Goal: Obtain resource: Download file/media

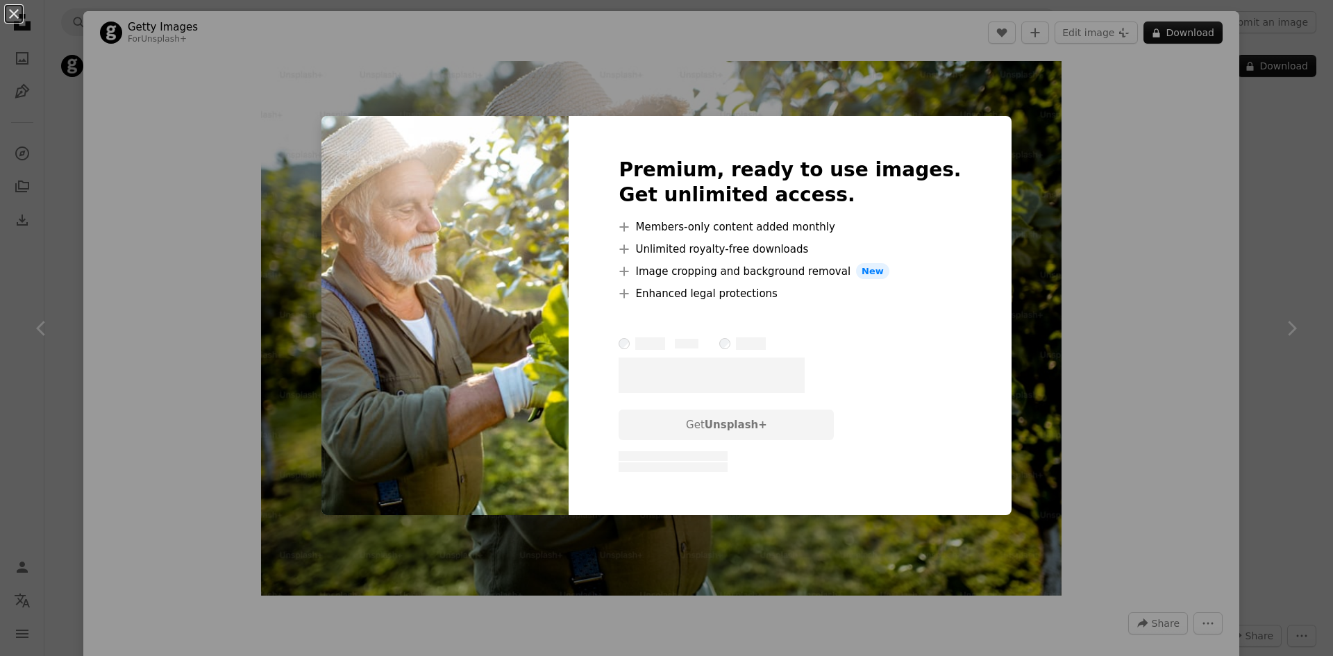
scroll to position [3678, 0]
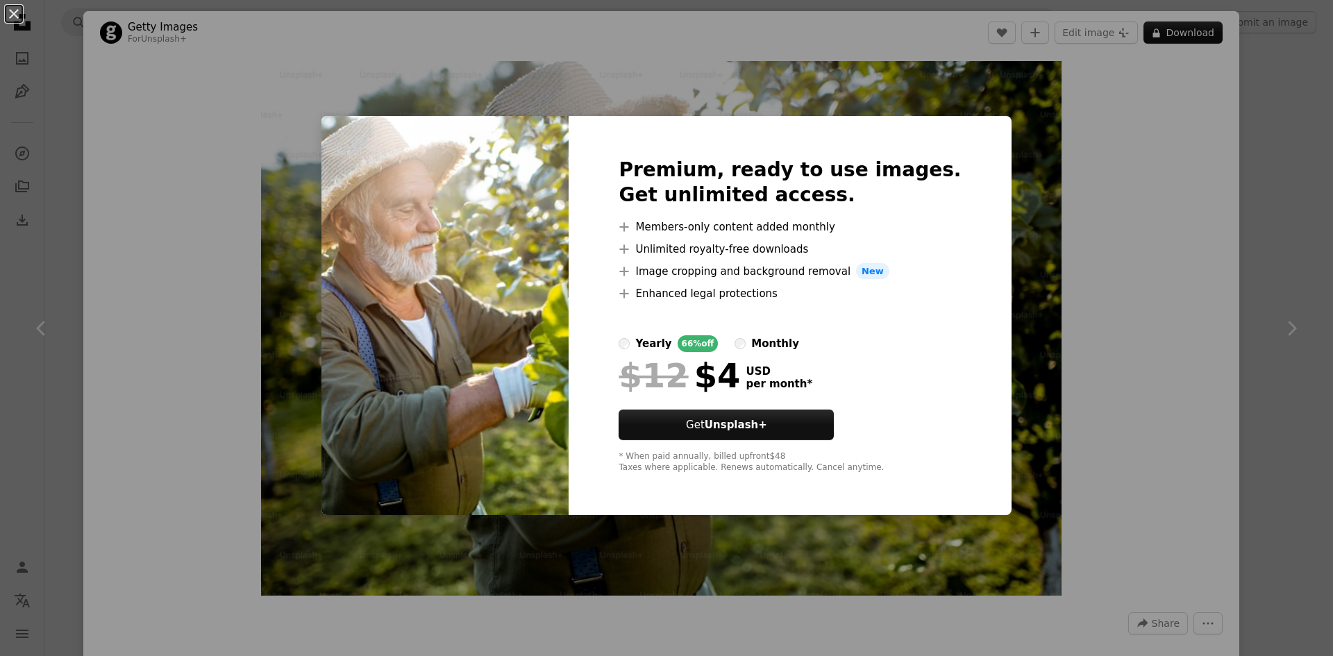
click at [1049, 116] on div "An X shape Premium, ready to use images. Get unlimited access. A plus sign Memb…" at bounding box center [666, 328] width 1333 height 656
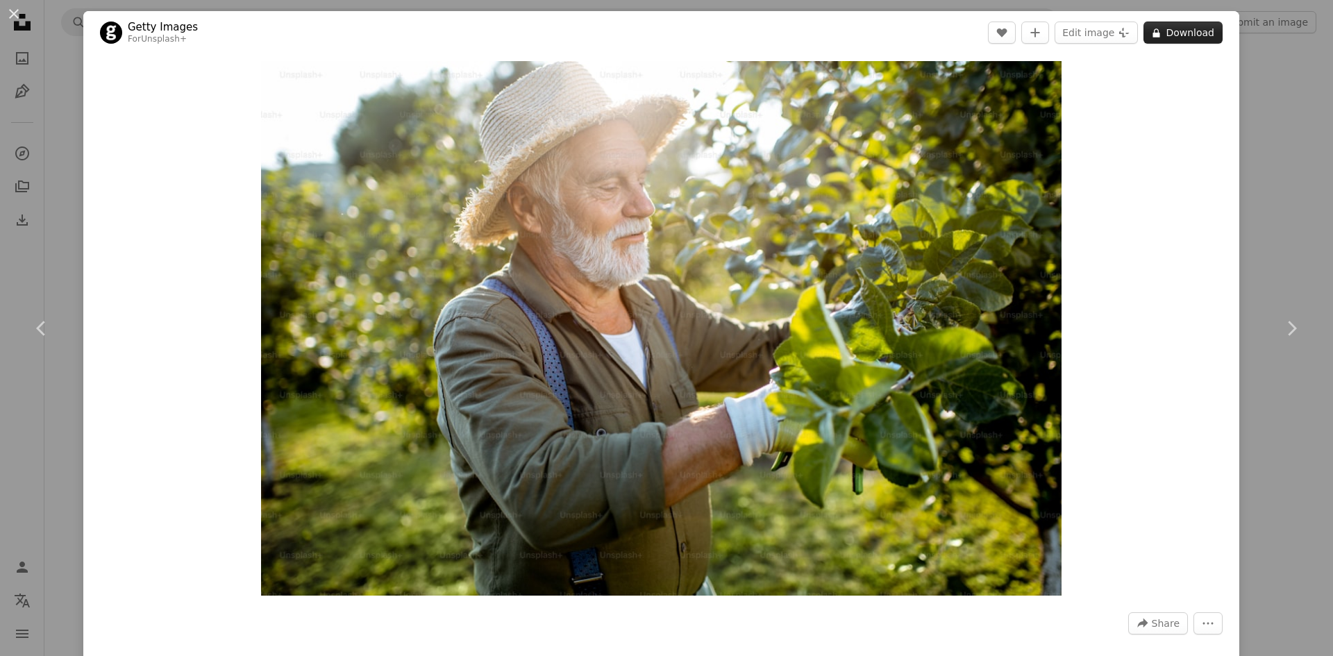
click at [1162, 33] on button "A lock Download" at bounding box center [1182, 33] width 79 height 22
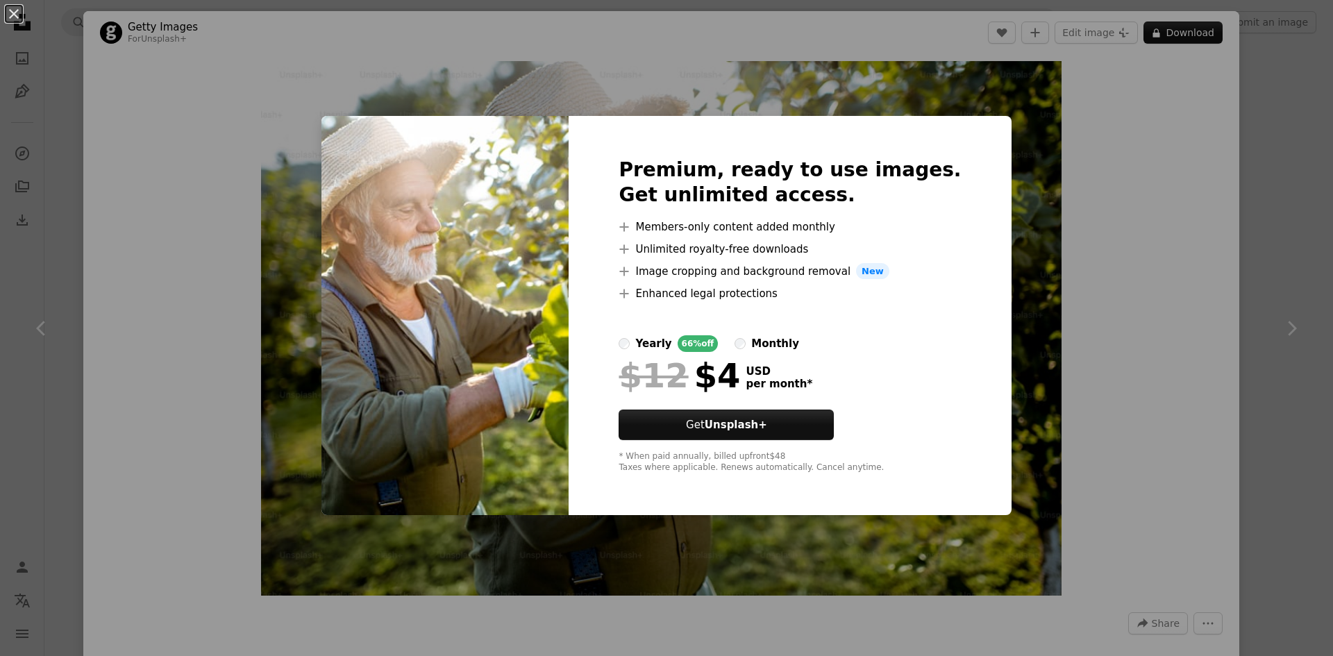
click at [1145, 92] on div "An X shape Premium, ready to use images. Get unlimited access. A plus sign Memb…" at bounding box center [666, 328] width 1333 height 656
